Goal: Transaction & Acquisition: Purchase product/service

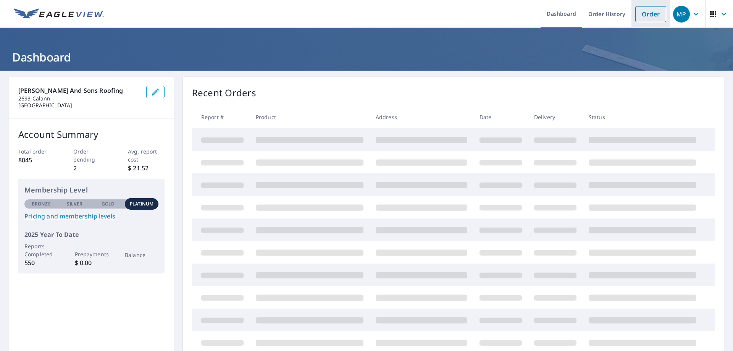
click at [646, 13] on link "Order" at bounding box center [650, 14] width 31 height 16
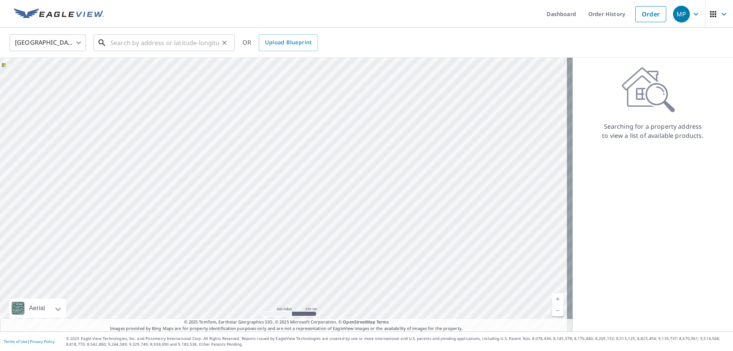
click at [166, 43] on input "text" at bounding box center [164, 42] width 109 height 21
paste input "[STREET_ADDRESS]"
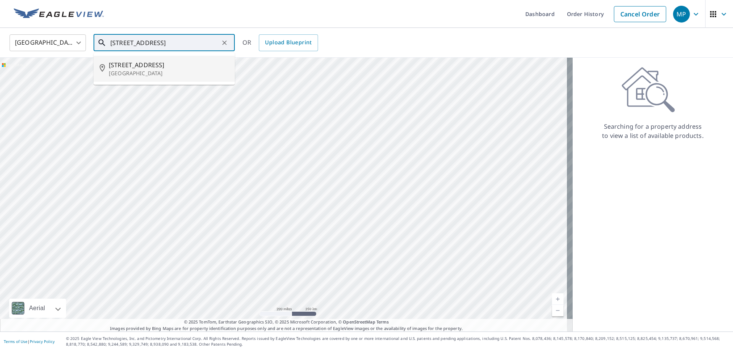
click at [145, 65] on span "[STREET_ADDRESS]" at bounding box center [169, 64] width 120 height 9
type input "[STREET_ADDRESS]"
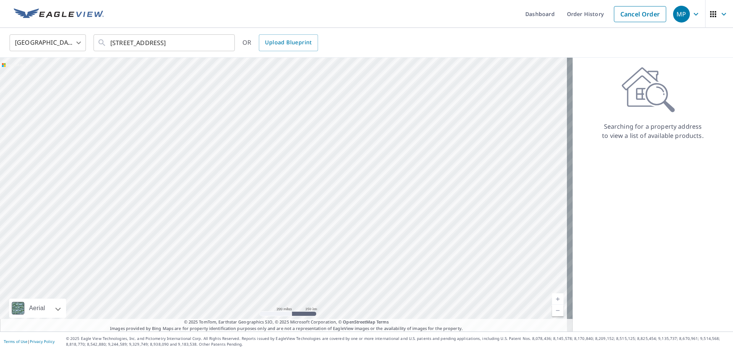
scroll to position [0, 0]
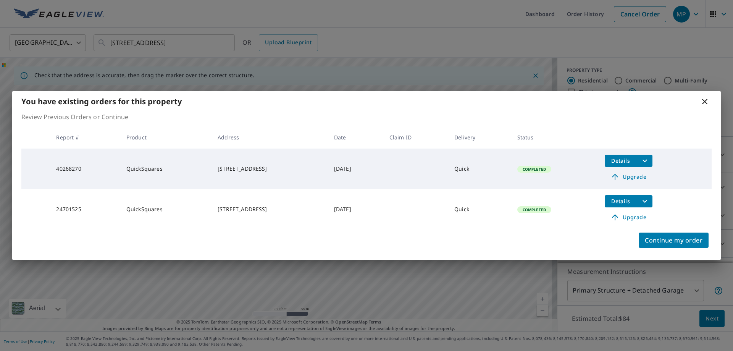
click at [705, 100] on icon at bounding box center [704, 101] width 5 height 5
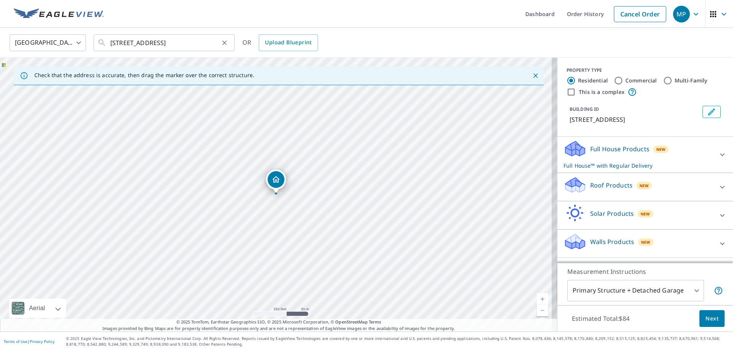
click at [225, 42] on icon "Clear" at bounding box center [224, 42] width 5 height 5
click at [162, 43] on input "text" at bounding box center [164, 42] width 109 height 21
paste input "1638 [GEOGRAPHIC_DATA], [GEOGRAPHIC_DATA], [GEOGRAPHIC_DATA]"
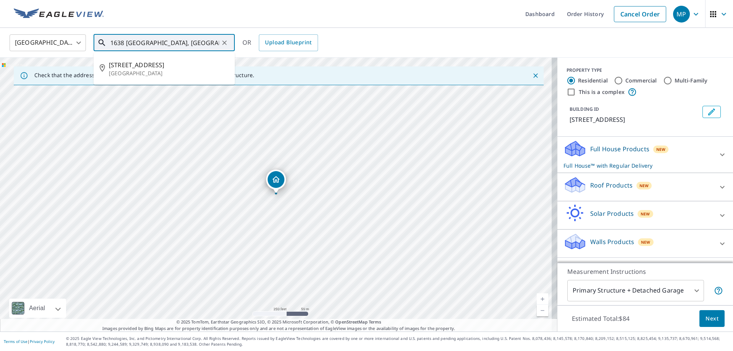
scroll to position [0, 42]
click at [134, 67] on span "1638 [GEOGRAPHIC_DATA]" at bounding box center [169, 64] width 120 height 9
type input "[STREET_ADDRESS]"
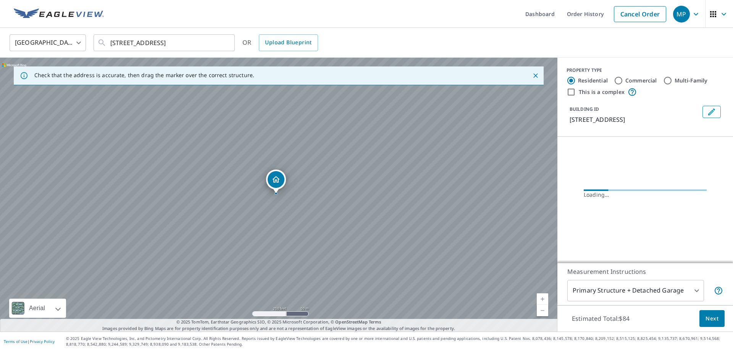
scroll to position [0, 0]
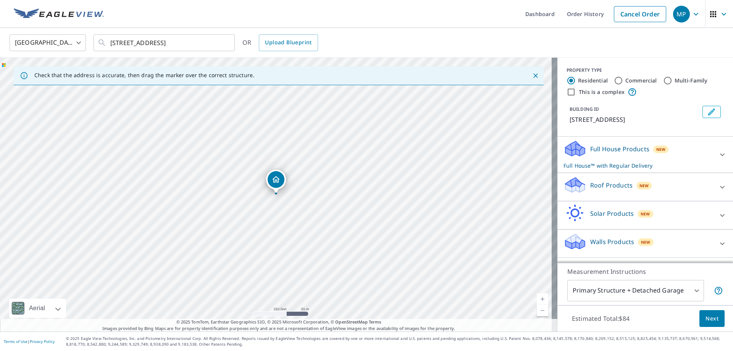
click at [604, 190] on p "Roof Products" at bounding box center [611, 185] width 42 height 9
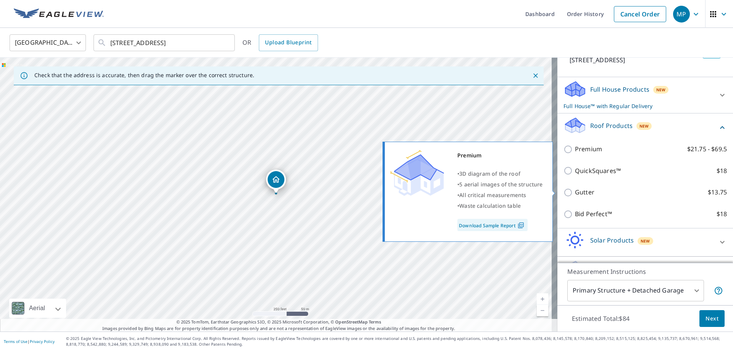
scroll to position [91, 0]
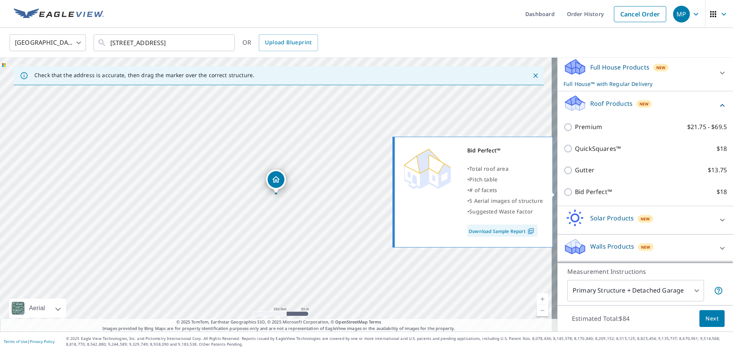
click at [588, 193] on p "Bid Perfect™" at bounding box center [593, 192] width 37 height 10
click at [575, 193] on input "Bid Perfect™ $18" at bounding box center [568, 191] width 11 height 9
checkbox input "true"
checkbox input "false"
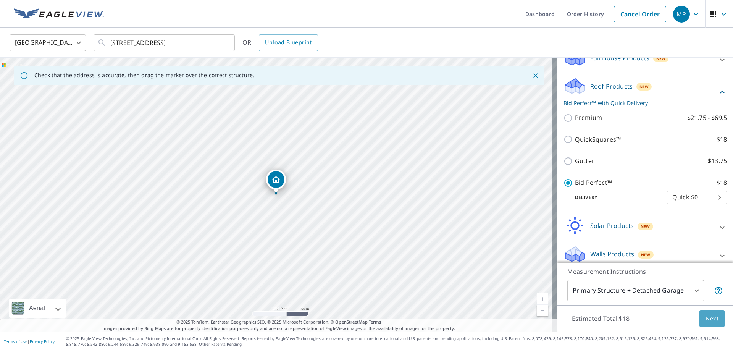
click at [705, 318] on span "Next" at bounding box center [711, 319] width 13 height 10
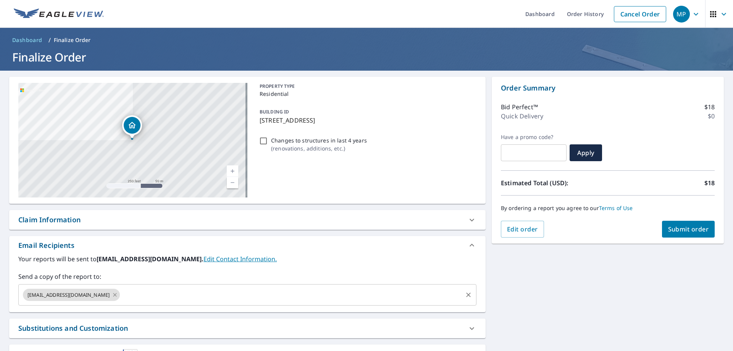
click at [118, 294] on icon at bounding box center [115, 295] width 6 height 8
checkbox input "true"
click at [119, 294] on input "text" at bounding box center [242, 294] width 440 height 15
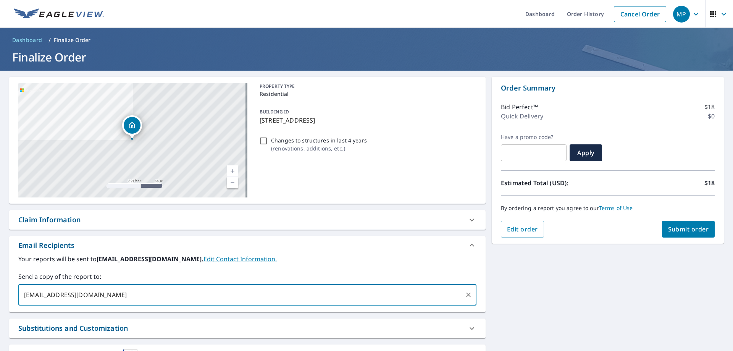
type input "[EMAIL_ADDRESS][DOMAIN_NAME]"
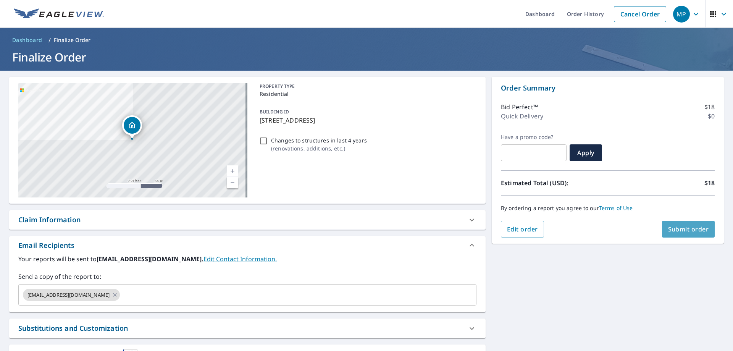
click at [683, 230] on span "Submit order" at bounding box center [688, 229] width 41 height 8
checkbox input "true"
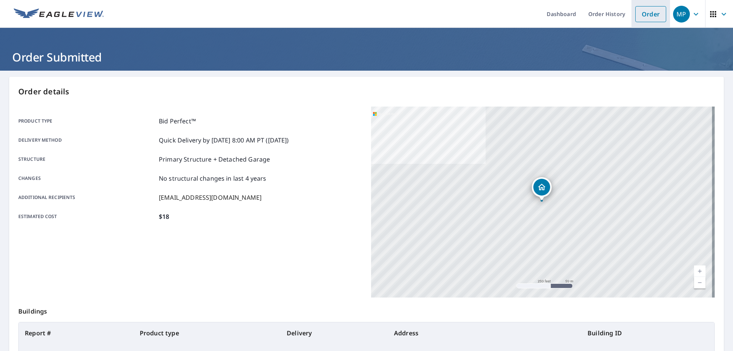
click at [637, 16] on link "Order" at bounding box center [650, 14] width 31 height 16
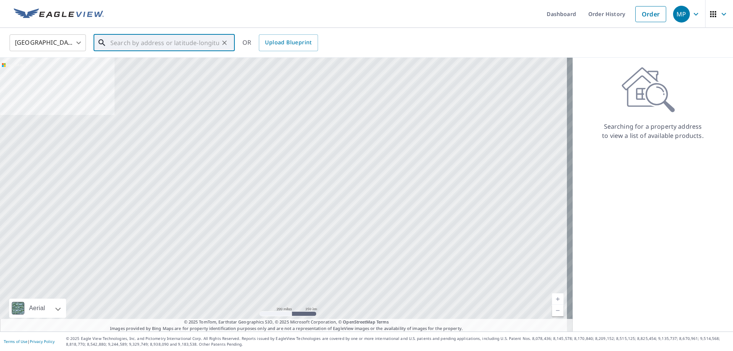
click at [176, 47] on input "text" at bounding box center [164, 42] width 109 height 21
paste input "[STREET_ADDRESS]"
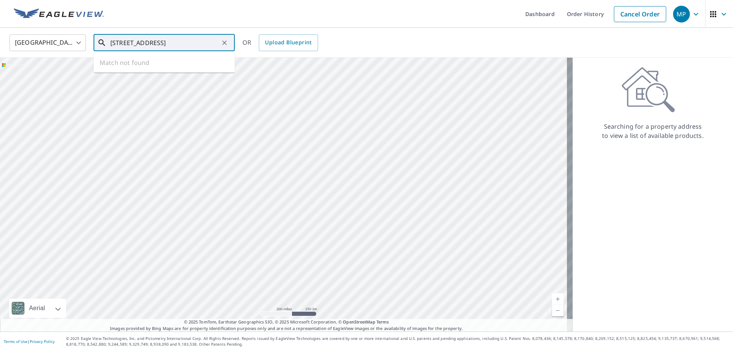
scroll to position [0, 44]
click at [124, 66] on span "30 [GEOGRAPHIC_DATA]" at bounding box center [169, 64] width 120 height 9
type input "[STREET_ADDRESS]"
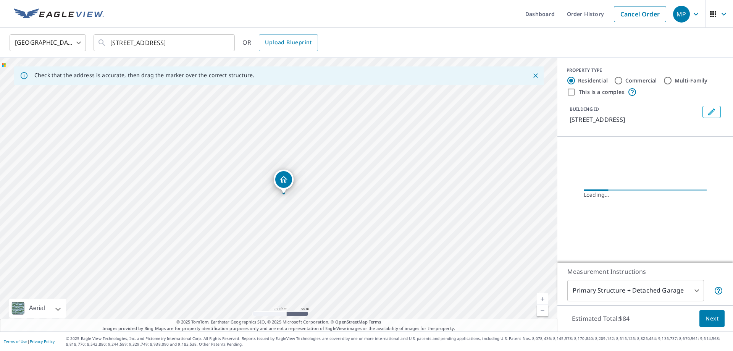
scroll to position [0, 0]
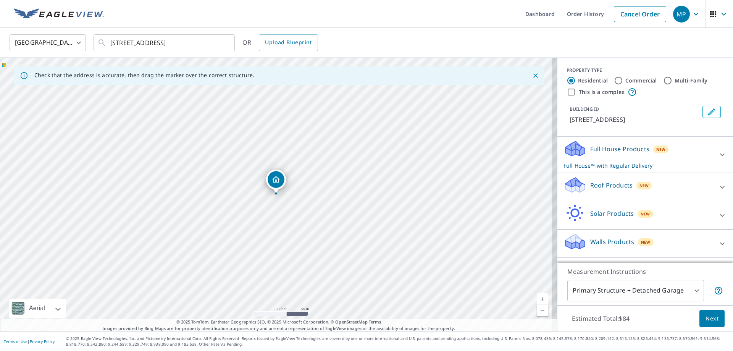
click at [596, 189] on p "Roof Products" at bounding box center [611, 185] width 42 height 9
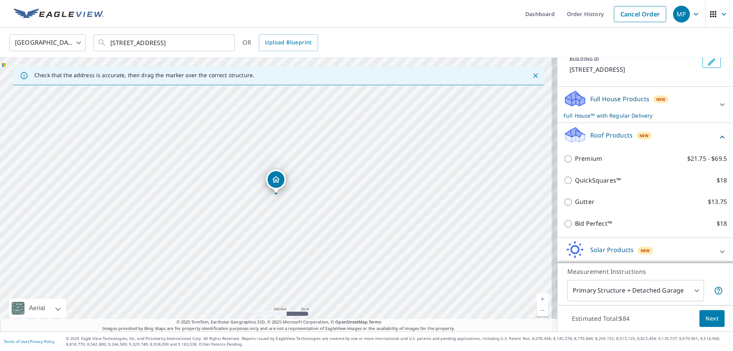
scroll to position [91, 0]
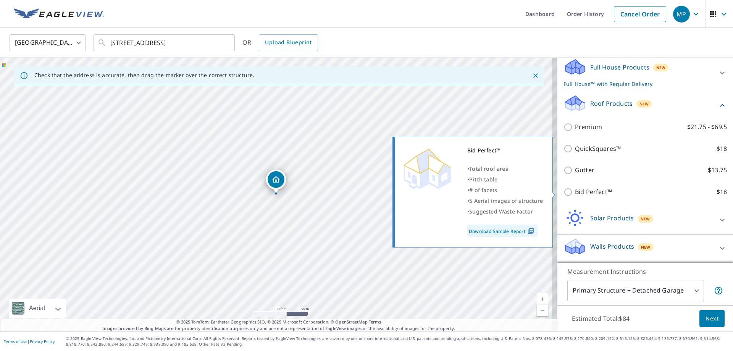
click at [582, 189] on p "Bid Perfect™" at bounding box center [593, 192] width 37 height 10
click at [575, 189] on input "Bid Perfect™ $18" at bounding box center [568, 191] width 11 height 9
checkbox input "true"
checkbox input "false"
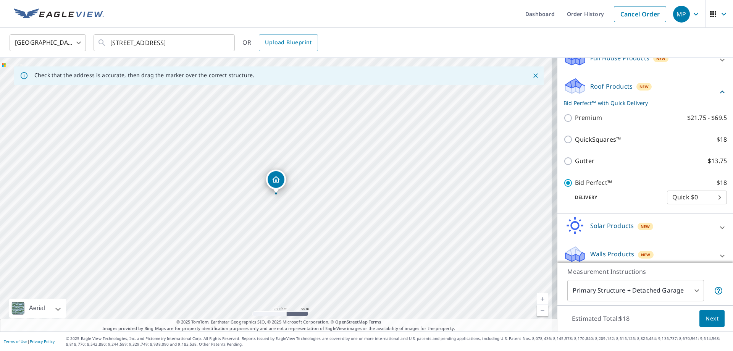
click at [711, 317] on span "Next" at bounding box center [711, 319] width 13 height 10
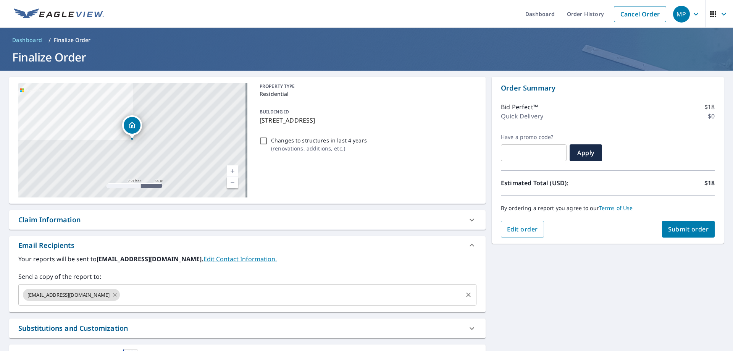
click at [117, 294] on icon at bounding box center [114, 294] width 3 height 3
checkbox input "true"
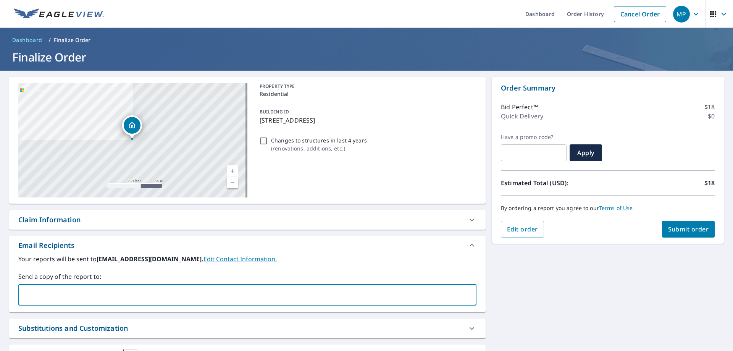
click at [103, 297] on input "text" at bounding box center [242, 294] width 440 height 15
type input "[EMAIL_ADDRESS][DOMAIN_NAME]"
click at [675, 229] on span "Submit order" at bounding box center [688, 229] width 41 height 8
checkbox input "true"
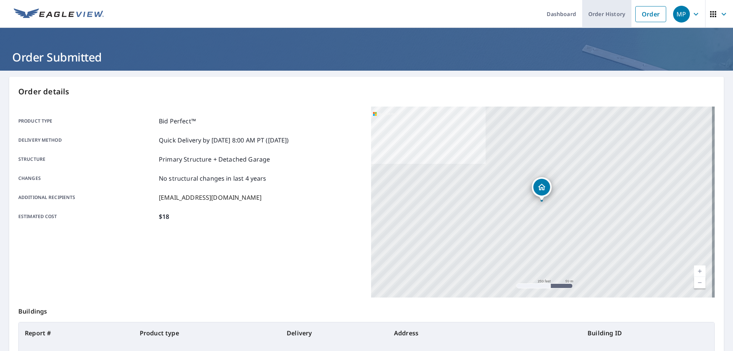
click at [593, 12] on link "Order History" at bounding box center [606, 14] width 49 height 28
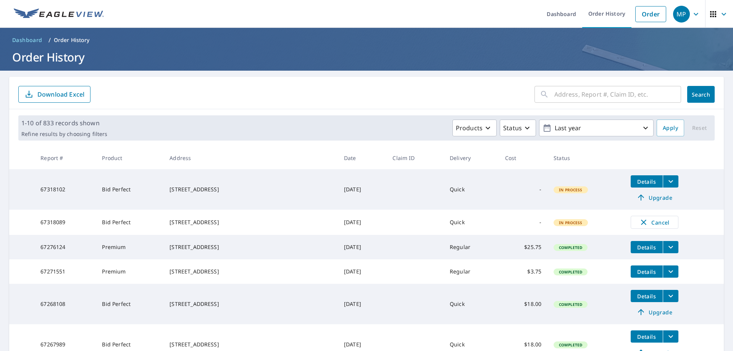
click at [567, 94] on input "text" at bounding box center [617, 94] width 127 height 21
paste input "66068786"
type input "66068786"
click at [693, 97] on span "Search" at bounding box center [700, 94] width 15 height 7
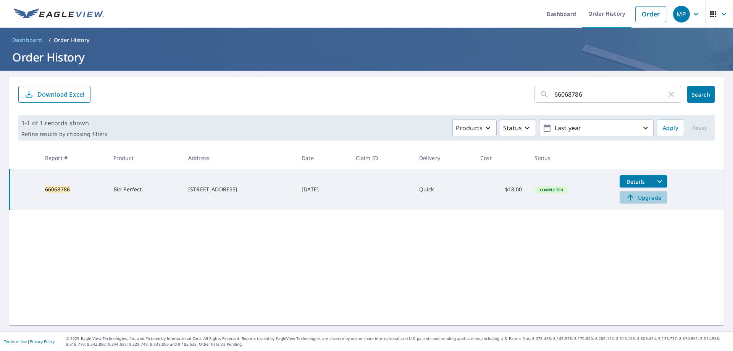
click at [652, 197] on span "Upgrade" at bounding box center [643, 197] width 39 height 9
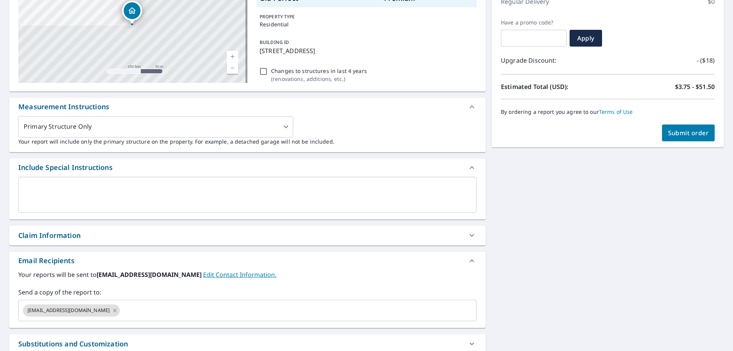
scroll to position [153, 0]
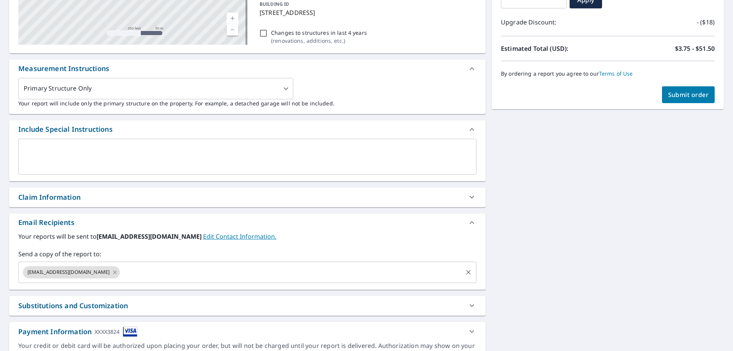
click at [117, 273] on icon at bounding box center [114, 271] width 3 height 3
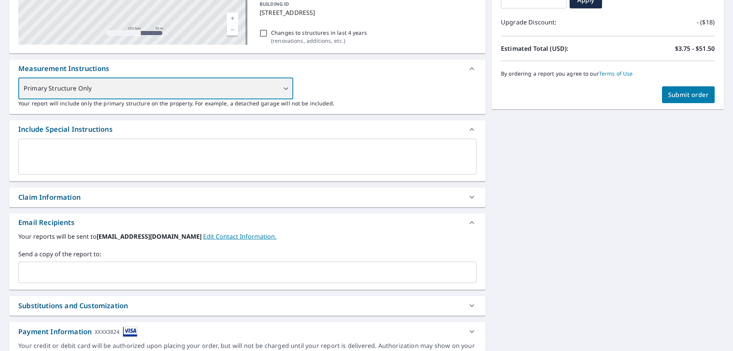
click at [283, 86] on div "Primary Structure Only" at bounding box center [155, 88] width 275 height 21
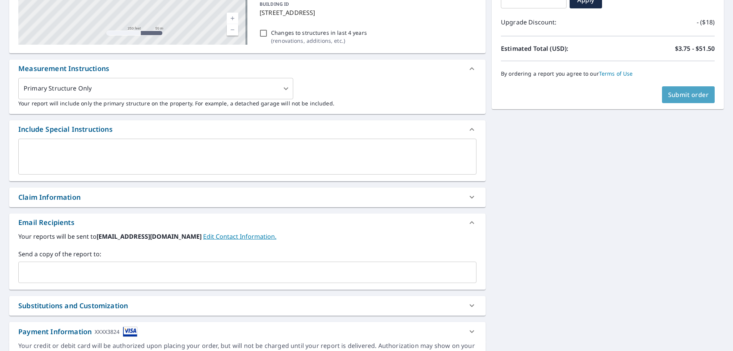
click at [685, 90] on button "Submit order" at bounding box center [688, 94] width 53 height 17
checkbox input "true"
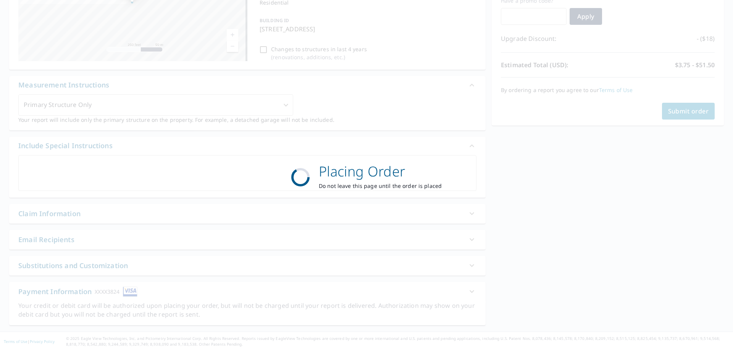
scroll to position [136, 0]
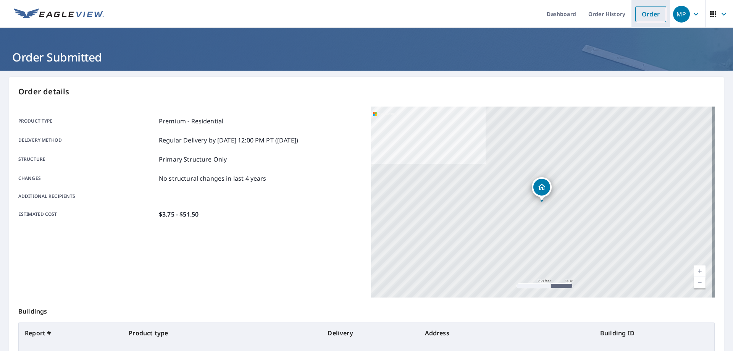
click at [644, 9] on link "Order" at bounding box center [650, 14] width 31 height 16
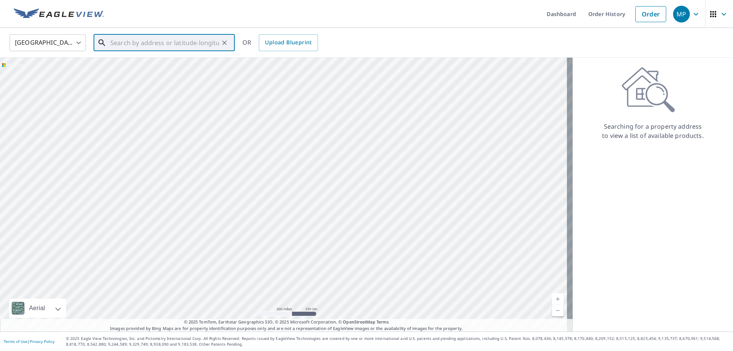
click at [170, 38] on input "text" at bounding box center [164, 42] width 109 height 21
paste input "[STREET_ADDRESS]"
click at [115, 64] on span "[STREET_ADDRESS]" at bounding box center [169, 64] width 120 height 9
type input "[STREET_ADDRESS]"
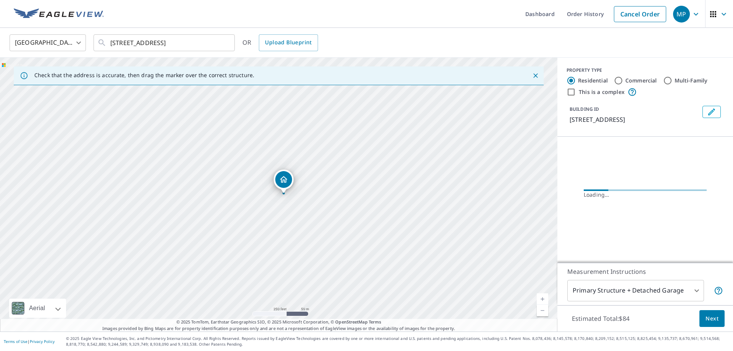
scroll to position [0, 0]
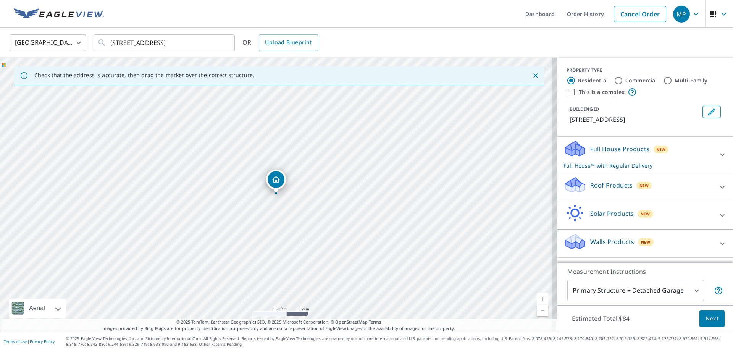
click at [600, 182] on p "Roof Products" at bounding box center [611, 185] width 42 height 9
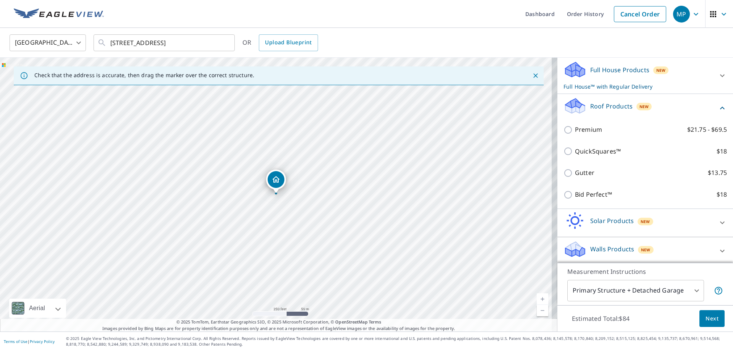
scroll to position [82, 0]
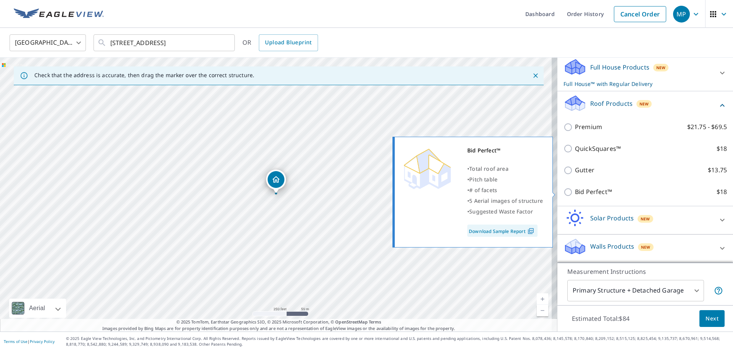
click at [584, 192] on p "Bid Perfect™" at bounding box center [593, 192] width 37 height 10
click at [575, 192] on input "Bid Perfect™ $18" at bounding box center [568, 191] width 11 height 9
checkbox input "true"
checkbox input "false"
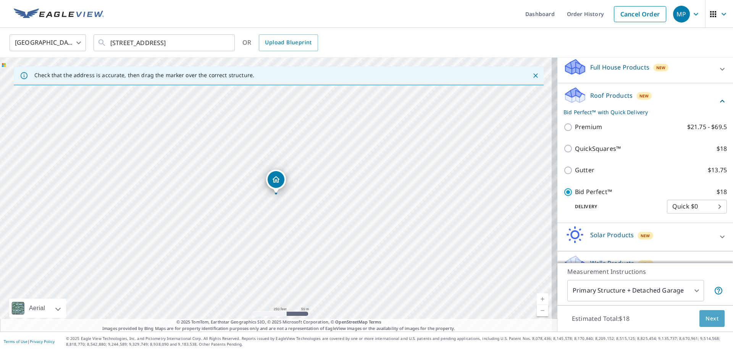
click at [705, 320] on span "Next" at bounding box center [711, 319] width 13 height 10
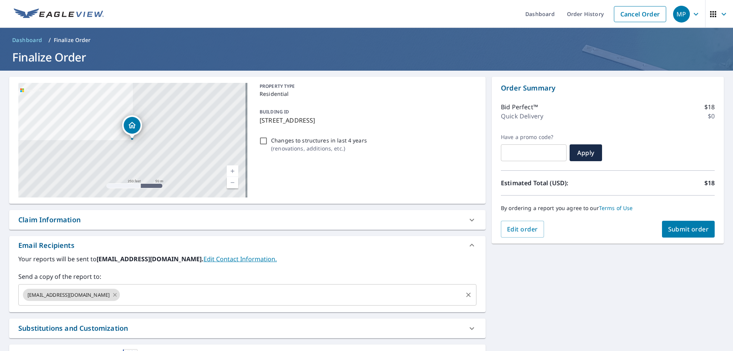
click at [118, 294] on icon at bounding box center [115, 295] width 6 height 8
checkbox input "true"
click at [120, 294] on input "text" at bounding box center [242, 294] width 440 height 15
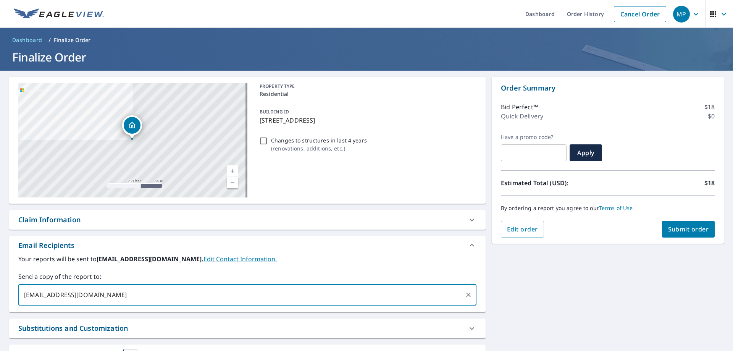
type input "[EMAIL_ADDRESS][DOMAIN_NAME]"
click at [685, 232] on span "Submit order" at bounding box center [688, 229] width 41 height 8
checkbox input "true"
